Goal: Transaction & Acquisition: Purchase product/service

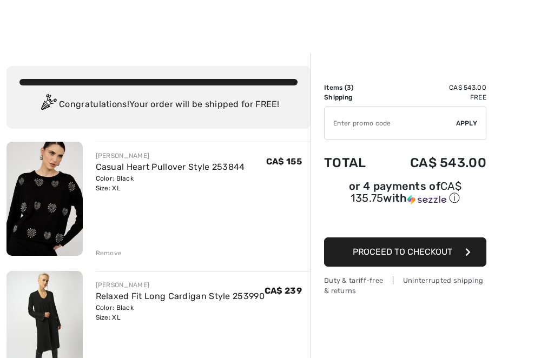
scroll to position [36, 0]
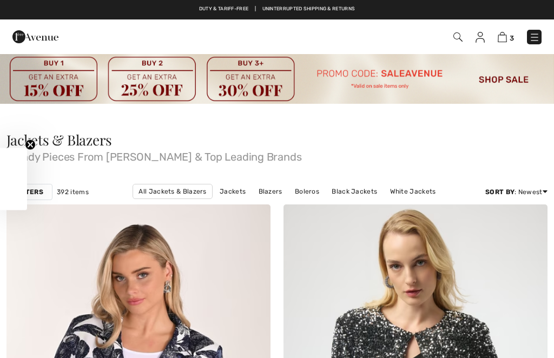
checkbox input "true"
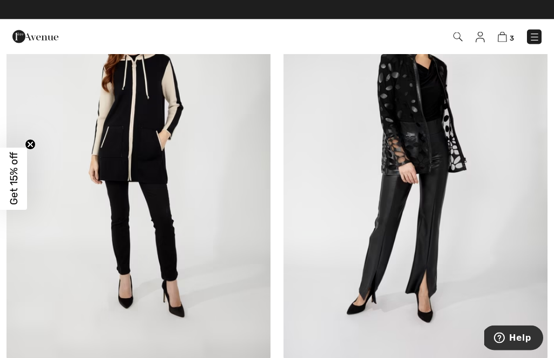
scroll to position [680, 0]
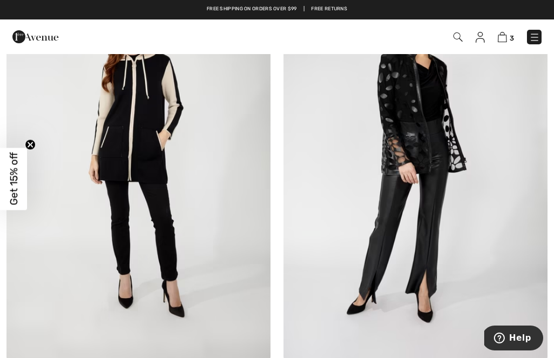
click at [125, 188] on img at bounding box center [138, 162] width 264 height 396
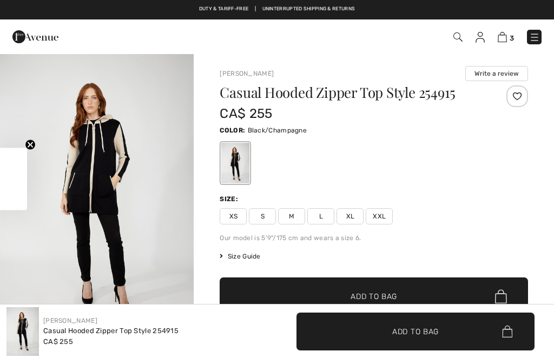
checkbox input "true"
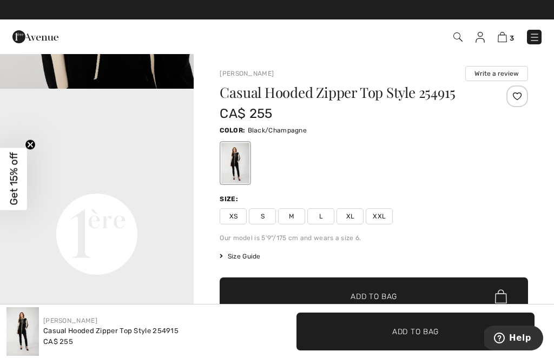
click at [507, 36] on img at bounding box center [502, 37] width 9 height 10
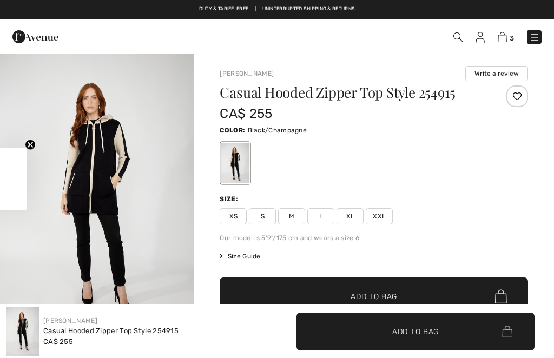
checkbox input "true"
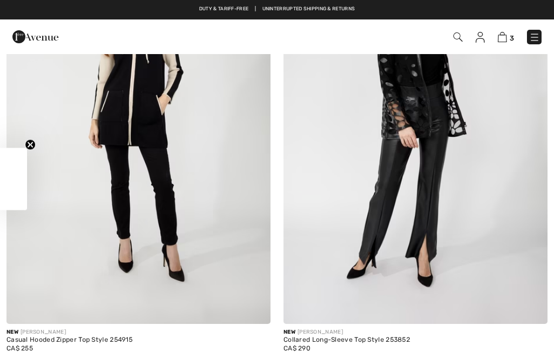
checkbox input "true"
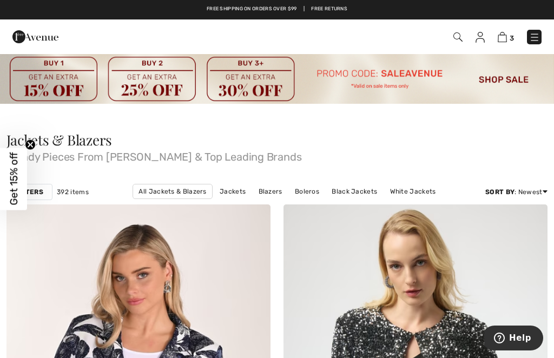
click at [266, 71] on img at bounding box center [277, 78] width 554 height 51
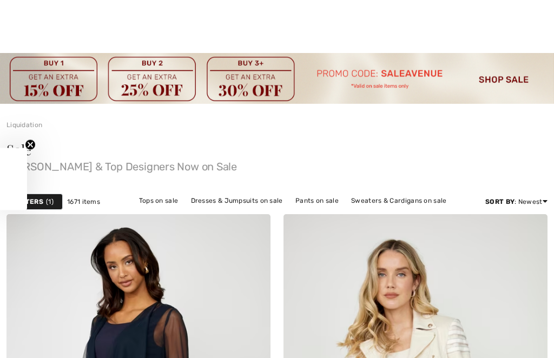
checkbox input "true"
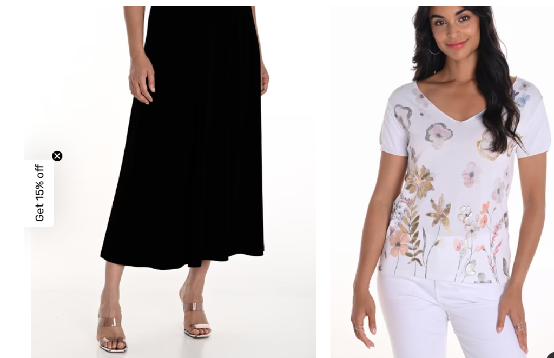
scroll to position [704, 0]
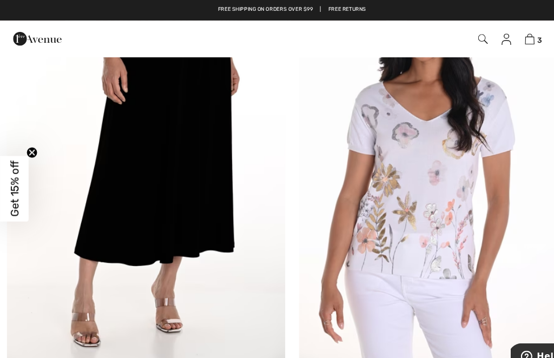
click at [165, 161] on img at bounding box center [138, 147] width 264 height 396
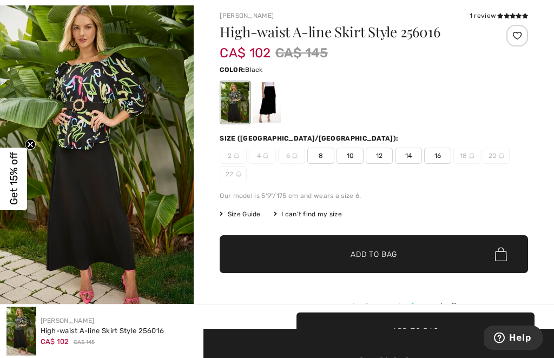
scroll to position [55, 0]
click at [268, 110] on div at bounding box center [267, 102] width 28 height 41
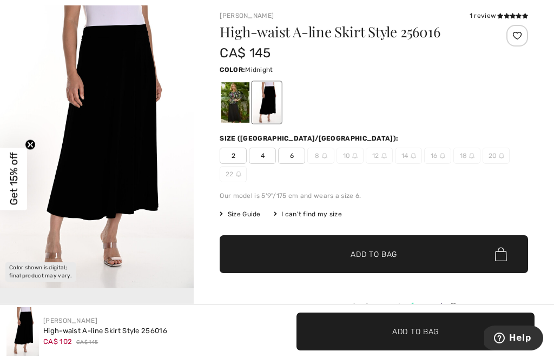
click at [158, 288] on img "1 / 1" at bounding box center [97, 143] width 194 height 291
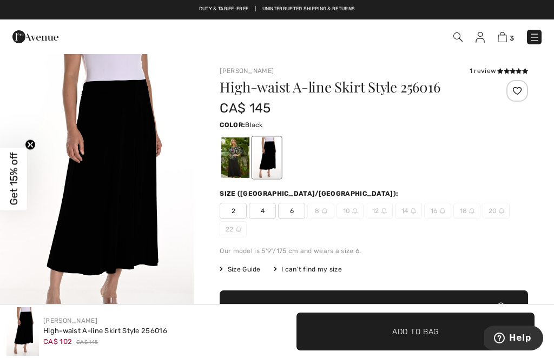
click at [231, 153] on div at bounding box center [235, 157] width 28 height 41
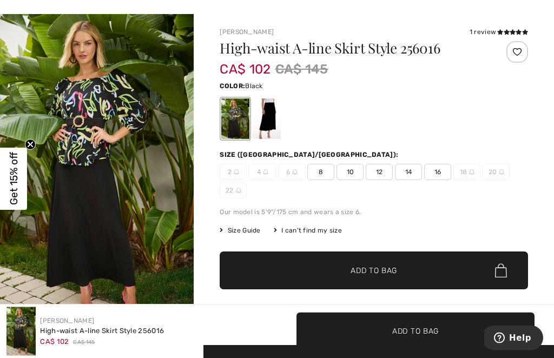
scroll to position [39, 0]
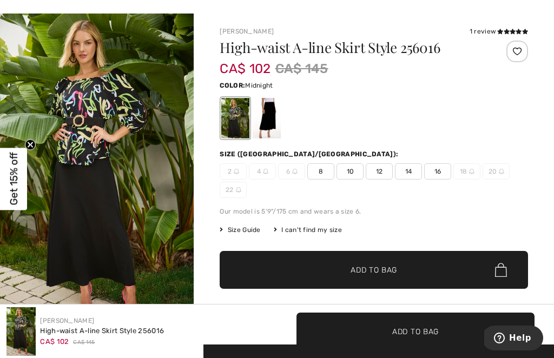
click at [269, 121] on div at bounding box center [267, 118] width 28 height 41
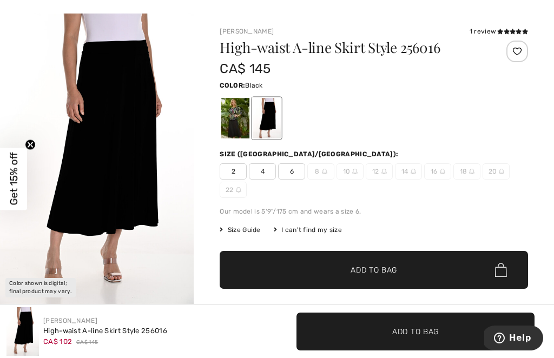
click at [226, 123] on div at bounding box center [235, 118] width 28 height 41
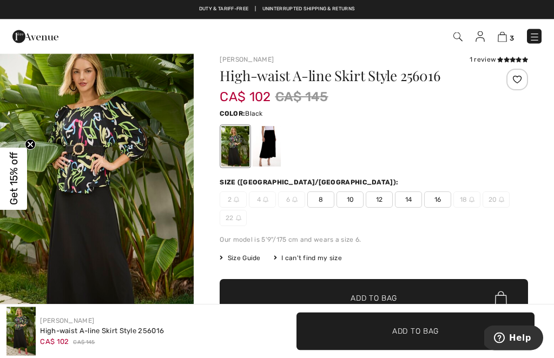
scroll to position [0, 0]
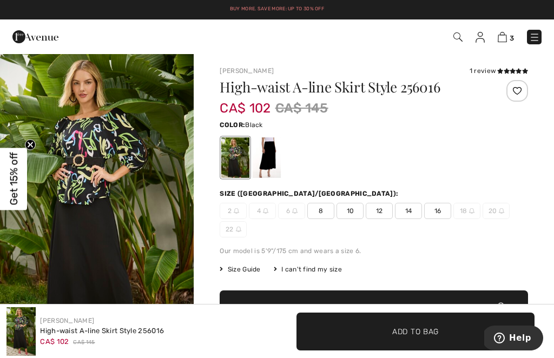
click at [436, 212] on span "16" at bounding box center [437, 211] width 27 height 16
click at [397, 326] on span "Add to Bag" at bounding box center [415, 331] width 47 height 11
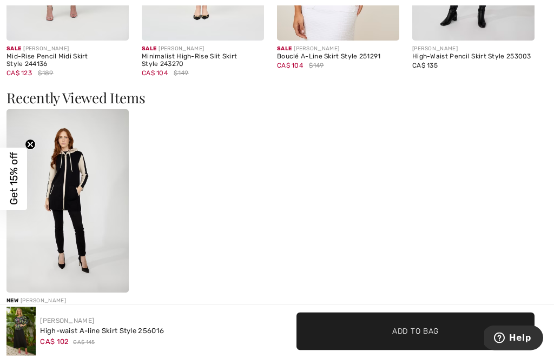
scroll to position [1438, 0]
click at [15, 198] on span "Get 15% off" at bounding box center [14, 179] width 12 height 53
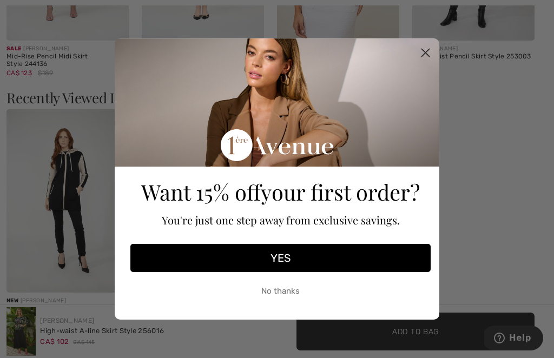
click at [430, 62] on circle "Close dialog" at bounding box center [426, 53] width 18 height 18
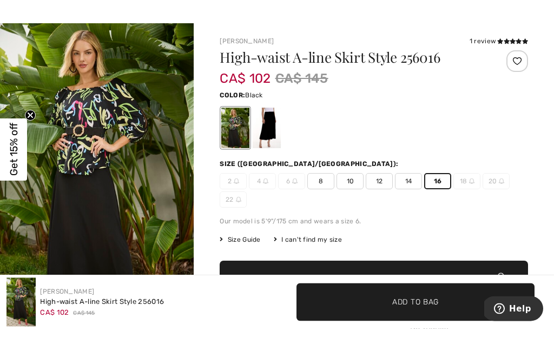
scroll to position [31, 0]
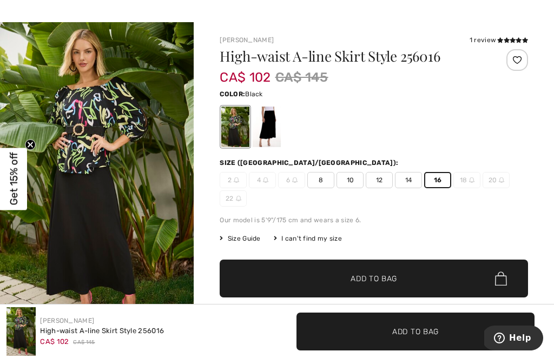
click at [432, 329] on span "Add to Bag" at bounding box center [415, 331] width 47 height 11
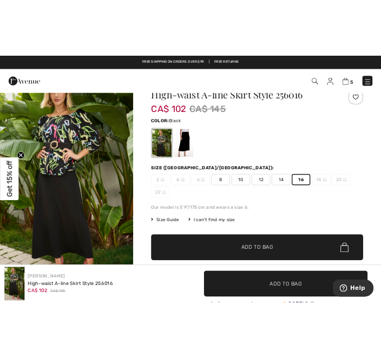
scroll to position [0, 0]
